Goal: Transaction & Acquisition: Book appointment/travel/reservation

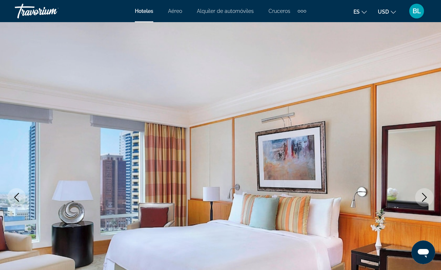
click at [42, 13] on div "Travorium" at bounding box center [52, 10] width 74 height 19
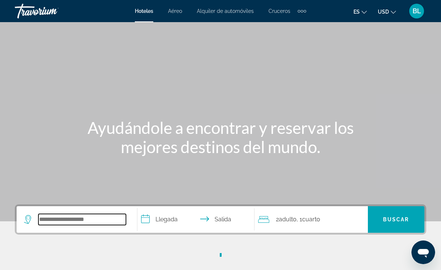
click at [88, 222] on input "Search hotel destination" at bounding box center [82, 219] width 88 height 11
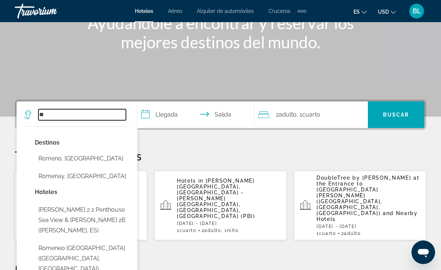
scroll to position [105, 0]
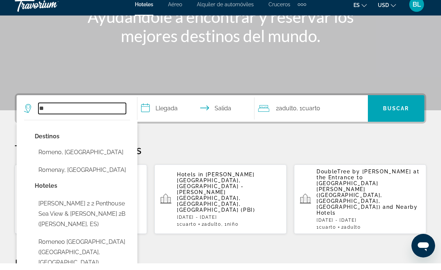
type input "*"
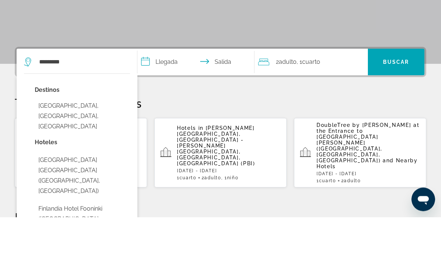
scroll to position [158, 0]
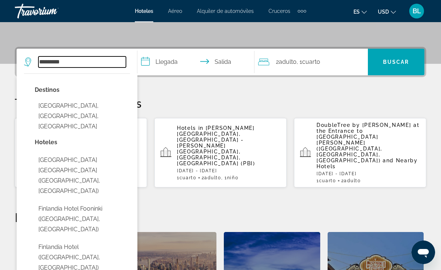
click at [82, 67] on input "*********" at bounding box center [82, 62] width 88 height 11
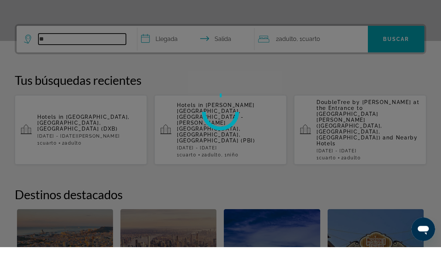
type input "*"
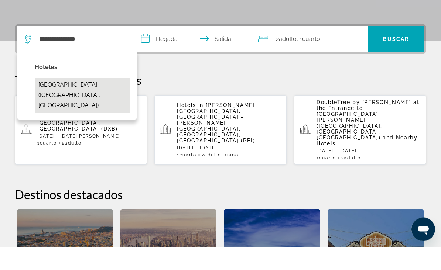
click at [71, 101] on button "[GEOGRAPHIC_DATA] ([GEOGRAPHIC_DATA], [GEOGRAPHIC_DATA])" at bounding box center [82, 118] width 95 height 35
type input "**********"
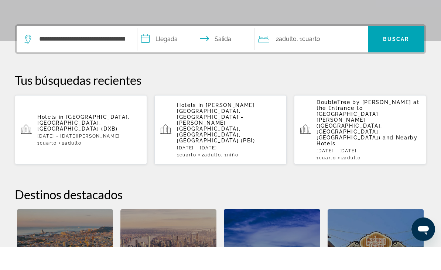
click at [162, 49] on input "**********" at bounding box center [197, 63] width 120 height 29
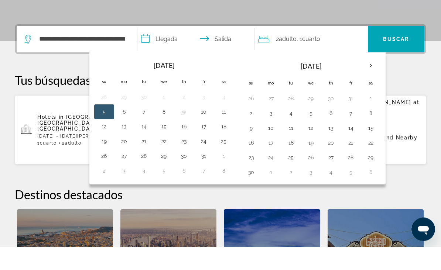
scroll to position [181, 0]
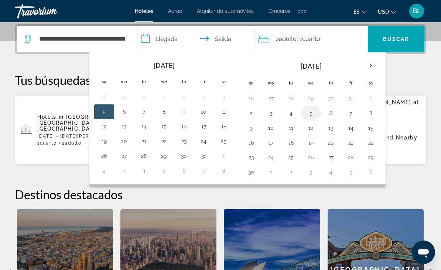
click at [313, 114] on button "5" at bounding box center [311, 113] width 12 height 10
click at [370, 112] on button "8" at bounding box center [371, 113] width 12 height 10
type input "**********"
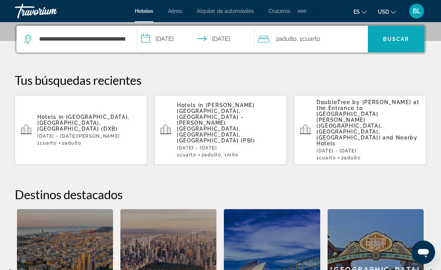
click at [403, 37] on span "Buscar" at bounding box center [396, 39] width 26 height 6
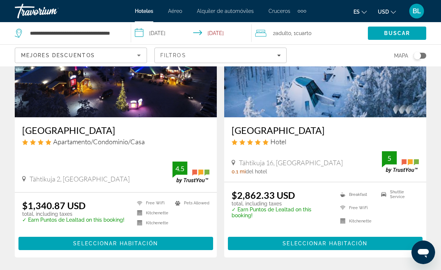
scroll to position [93, 0]
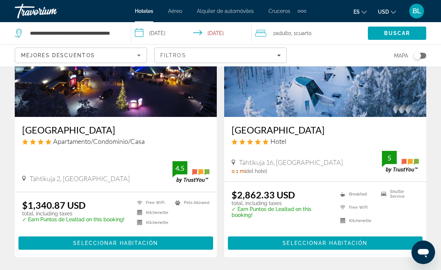
click at [117, 129] on h3 "[GEOGRAPHIC_DATA]" at bounding box center [115, 129] width 187 height 11
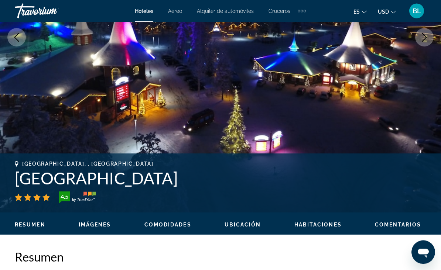
scroll to position [124, 0]
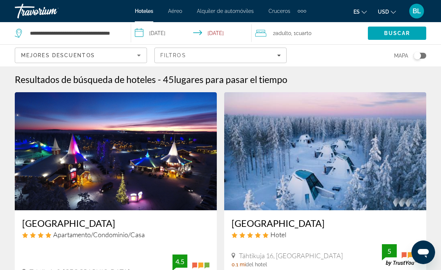
click at [107, 177] on img "Main content" at bounding box center [116, 151] width 202 height 118
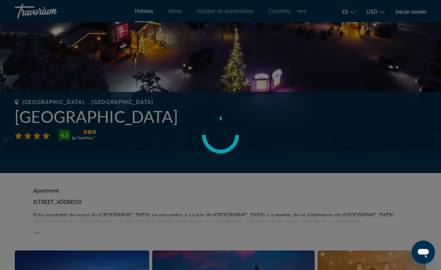
scroll to position [220, 0]
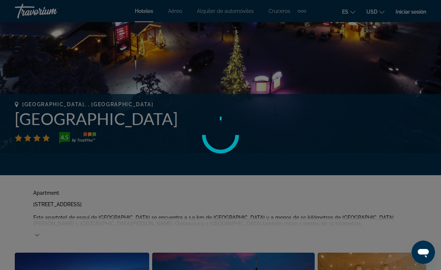
click at [181, 120] on div at bounding box center [220, 135] width 441 height 270
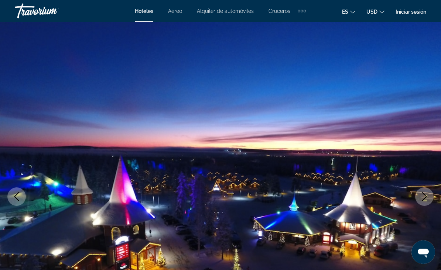
scroll to position [0, 0]
